Goal: Browse casually

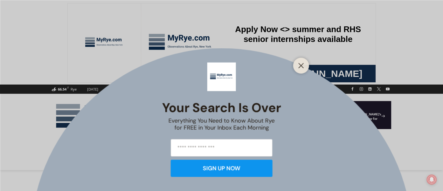
click at [239, 145] on input "email" at bounding box center [222, 148] width 102 height 18
type input "**********"
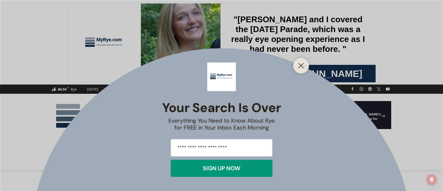
click at [239, 165] on div "SIGN UP NOW" at bounding box center [222, 168] width 38 height 6
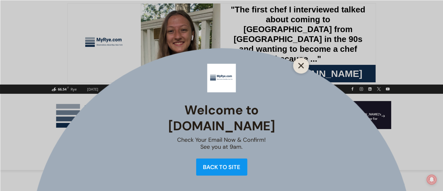
click at [299, 65] on icon "Close" at bounding box center [302, 66] width 6 height 6
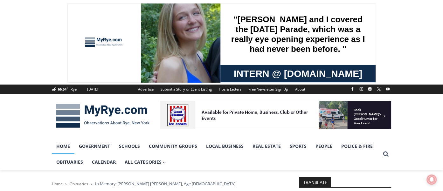
click at [63, 148] on link "Home" at bounding box center [63, 146] width 23 height 16
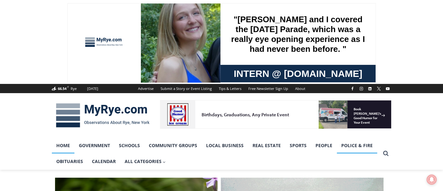
click at [354, 147] on link "Police & Fire" at bounding box center [357, 146] width 40 height 16
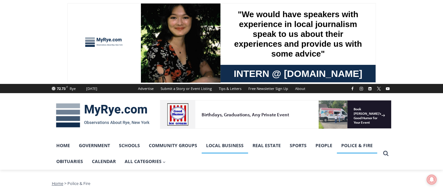
click at [223, 143] on link "Local Business" at bounding box center [225, 146] width 46 height 16
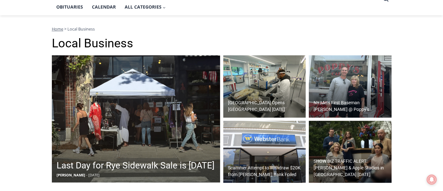
scroll to position [157, 0]
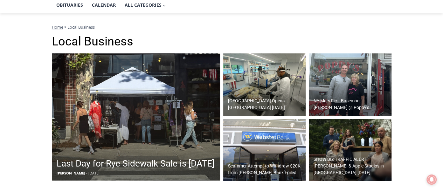
drag, startPoint x: 0, startPoint y: 0, endPoint x: 444, endPoint y: 38, distance: 445.3
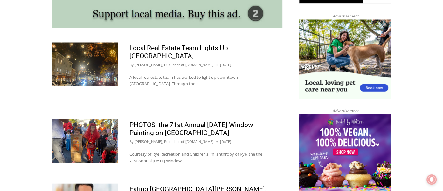
scroll to position [586, 0]
